Goal: Task Accomplishment & Management: Use online tool/utility

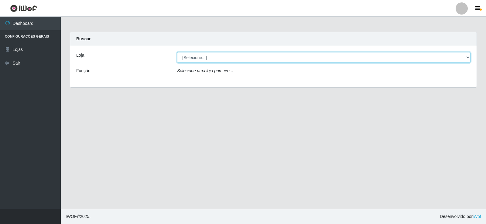
click at [449, 55] on select "[Selecione...] SuperFácil Atacado - [GEOGRAPHIC_DATA]" at bounding box center [323, 57] width 293 height 11
select select "504"
click at [177, 52] on select "[Selecione...] SuperFácil Atacado - [GEOGRAPHIC_DATA]" at bounding box center [323, 57] width 293 height 11
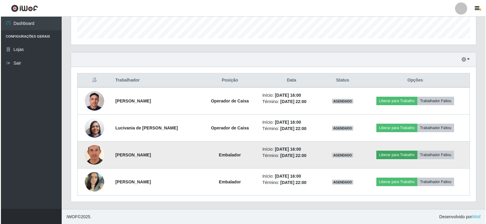
scroll to position [179, 0]
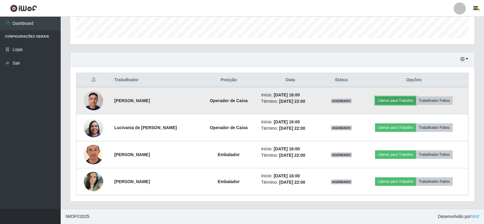
click at [383, 101] on button "Liberar para Trabalho" at bounding box center [395, 101] width 41 height 9
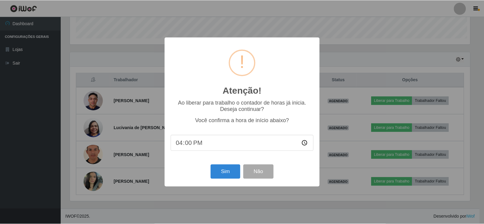
scroll to position [126, 402]
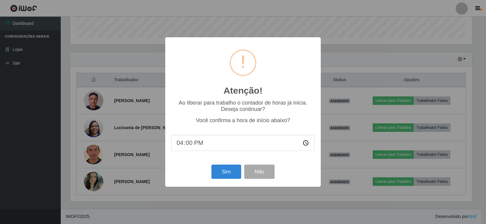
click at [228, 139] on input "16:00" at bounding box center [242, 143] width 143 height 16
click at [221, 143] on input "16:00" at bounding box center [242, 143] width 143 height 16
drag, startPoint x: 191, startPoint y: 147, endPoint x: 186, endPoint y: 146, distance: 4.6
click at [189, 147] on input "16:00" at bounding box center [242, 143] width 143 height 16
click at [186, 144] on input "16:00" at bounding box center [242, 143] width 143 height 16
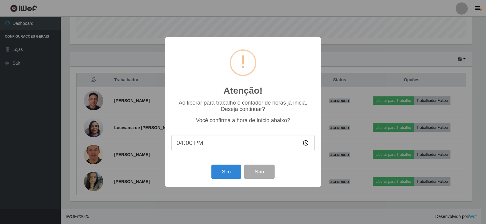
click at [193, 143] on input "16:00" at bounding box center [242, 143] width 143 height 16
click at [190, 145] on input "16:00" at bounding box center [242, 143] width 143 height 16
click at [340, 44] on div "Atenção! × Ao liberar para trabalho o contador de horas já inicia. Deseja conti…" at bounding box center [243, 112] width 486 height 224
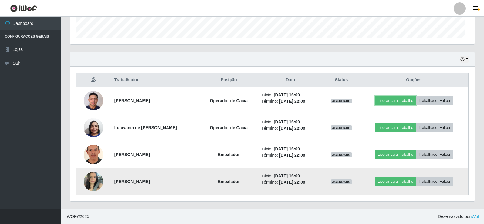
scroll to position [126, 405]
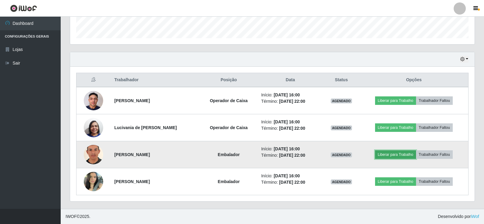
click at [386, 152] on button "Liberar para Trabalho" at bounding box center [395, 155] width 41 height 9
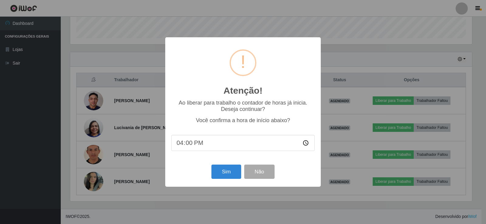
click at [306, 145] on input "16:00" at bounding box center [242, 143] width 143 height 16
type input "15:32"
click at [228, 177] on button "Sim" at bounding box center [225, 172] width 29 height 14
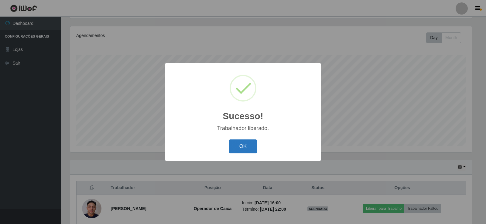
click at [247, 144] on button "OK" at bounding box center [243, 147] width 28 height 14
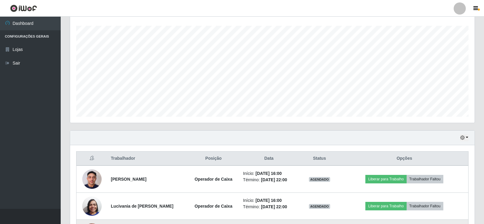
scroll to position [179, 0]
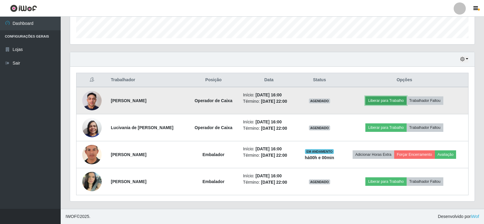
click at [404, 101] on button "Liberar para Trabalho" at bounding box center [386, 101] width 41 height 9
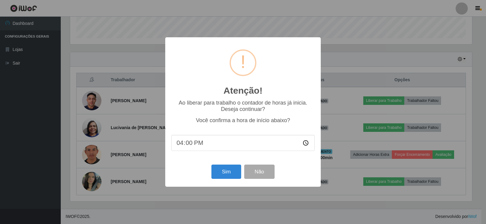
click at [306, 144] on input "16:00" at bounding box center [242, 143] width 143 height 16
type input "15:32"
click at [221, 175] on button "Sim" at bounding box center [225, 172] width 29 height 14
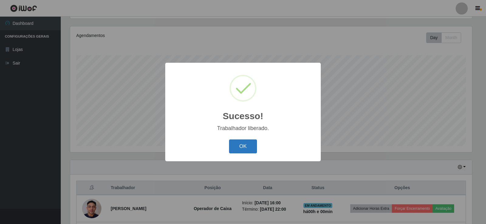
click at [247, 147] on button "OK" at bounding box center [243, 147] width 28 height 14
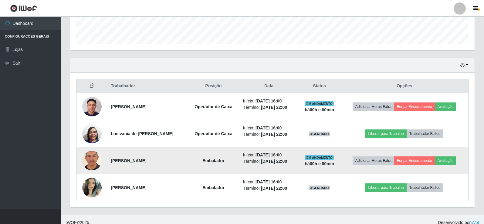
scroll to position [179, 0]
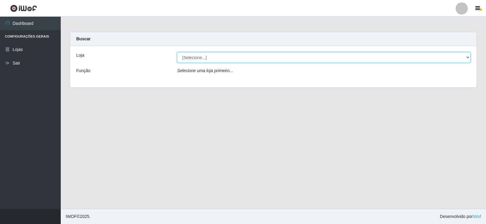
click at [417, 59] on select "[Selecione...] SuperFácil Atacado - [GEOGRAPHIC_DATA]" at bounding box center [323, 57] width 293 height 11
select select "504"
click at [177, 52] on select "[Selecione...] SuperFácil Atacado - [GEOGRAPHIC_DATA]" at bounding box center [323, 57] width 293 height 11
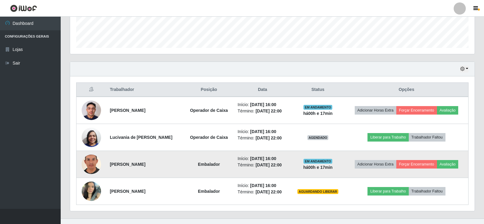
scroll to position [179, 0]
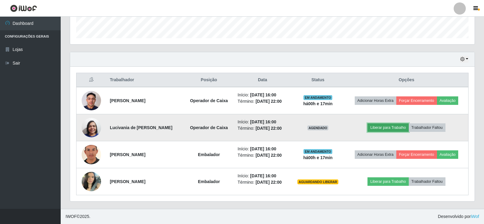
click at [374, 129] on button "Liberar para Trabalho" at bounding box center [388, 128] width 41 height 9
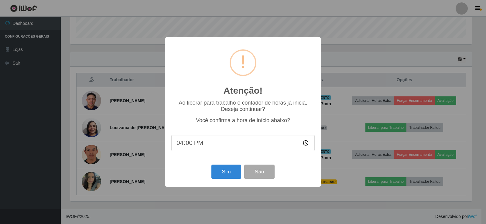
click at [304, 145] on input "16:00" at bounding box center [242, 143] width 143 height 16
type input "15:49"
click at [230, 173] on button "Sim" at bounding box center [225, 172] width 29 height 14
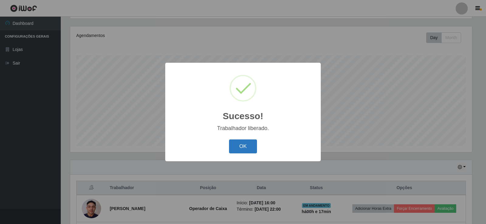
click at [251, 144] on button "OK" at bounding box center [243, 147] width 28 height 14
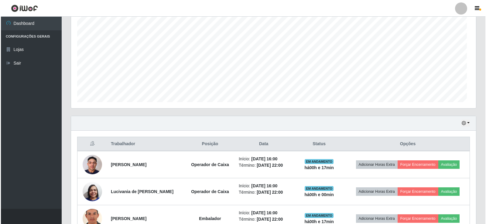
scroll to position [179, 0]
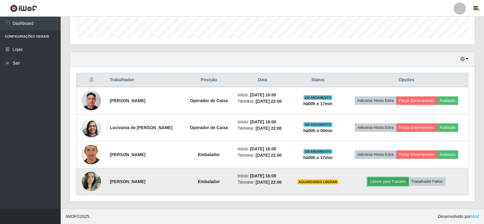
click at [382, 181] on button "Liberar para Trabalho" at bounding box center [388, 182] width 41 height 9
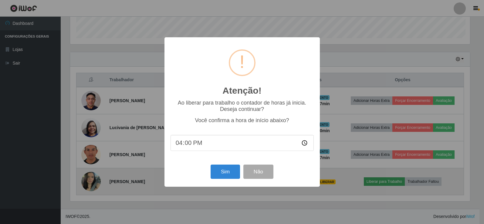
scroll to position [126, 402]
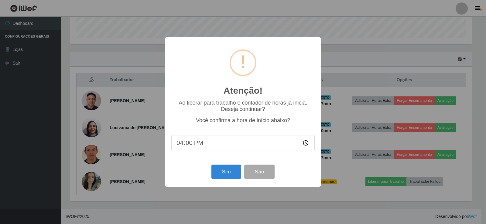
click at [305, 146] on input "16:00" at bounding box center [242, 143] width 143 height 16
type input "15:50"
click at [221, 172] on button "Sim" at bounding box center [225, 172] width 29 height 14
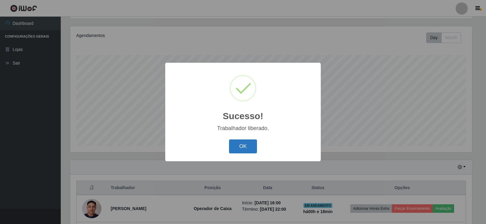
click at [251, 149] on button "OK" at bounding box center [243, 147] width 28 height 14
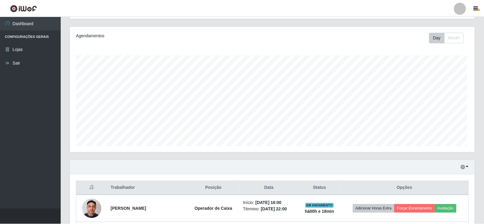
scroll to position [126, 405]
